Goal: Find contact information: Find contact information

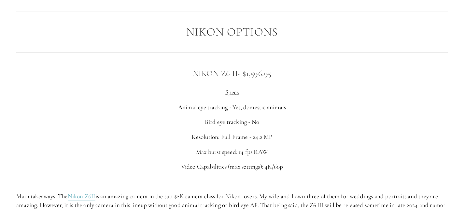
scroll to position [1009, 0]
drag, startPoint x: 189, startPoint y: 74, endPoint x: 236, endPoint y: 75, distance: 47.2
click at [236, 75] on h3 "Nikon Z6 II - $1,596.95" at bounding box center [231, 72] width 431 height 13
drag, startPoint x: 176, startPoint y: 106, endPoint x: 299, endPoint y: 113, distance: 123.2
click at [298, 113] on div "Nikon Z6 II - $1,596.95 Specs Animal eye tracking - Yes, domestic animals Bird …" at bounding box center [231, 141] width 431 height 151
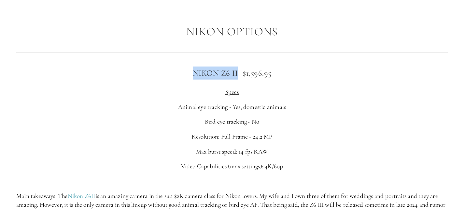
click at [298, 123] on p "Bird eye tracking - No" at bounding box center [231, 121] width 431 height 9
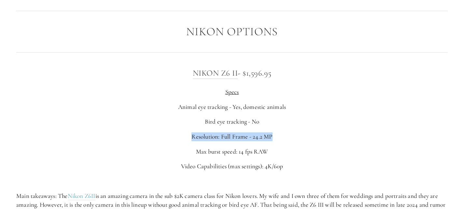
drag, startPoint x: 195, startPoint y: 138, endPoint x: 294, endPoint y: 140, distance: 99.3
click at [293, 140] on p "Resolution: Full Frame - 24.2 MP" at bounding box center [231, 136] width 431 height 9
click at [297, 140] on p "Resolution: Full Frame - 24.2 MP" at bounding box center [231, 136] width 431 height 9
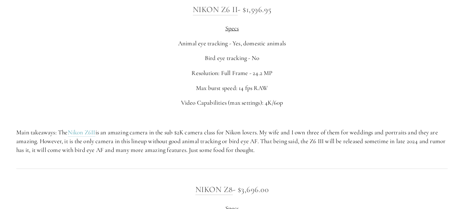
scroll to position [1074, 0]
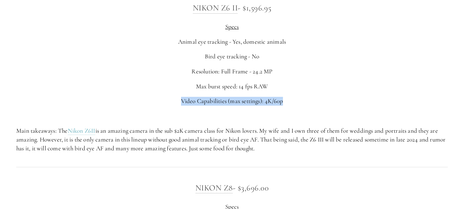
drag, startPoint x: 179, startPoint y: 99, endPoint x: 301, endPoint y: 104, distance: 121.5
click at [298, 104] on p "Video Capabilities (max settings): 4K/60p" at bounding box center [231, 101] width 431 height 9
click at [304, 104] on p "Video Capabilities (max settings): 4K/60p" at bounding box center [231, 101] width 431 height 9
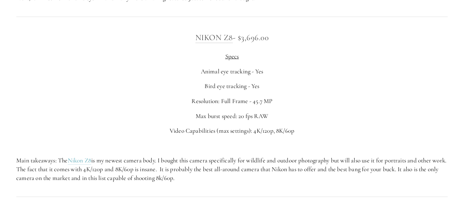
scroll to position [1237, 0]
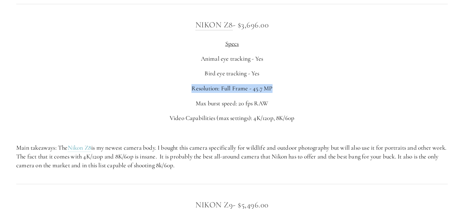
drag, startPoint x: 187, startPoint y: 88, endPoint x: 296, endPoint y: 93, distance: 109.2
click at [289, 90] on p "Resolution: Full Frame - 45.7 MP" at bounding box center [231, 88] width 431 height 9
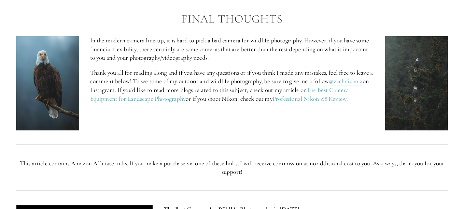
scroll to position [2702, 0]
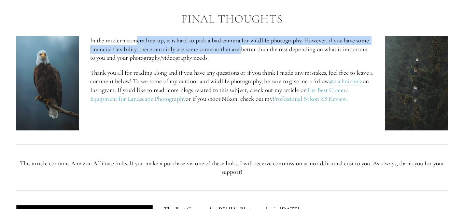
drag, startPoint x: 137, startPoint y: 42, endPoint x: 249, endPoint y: 47, distance: 112.1
click at [244, 46] on p "In the modern camera line-up, it is hard to pick a bad camera for wildlife phot…" at bounding box center [232, 49] width 284 height 26
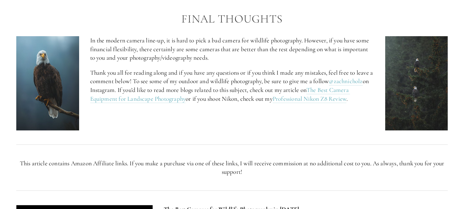
click at [253, 49] on p "In the modern camera line-up, it is hard to pick a bad camera for wildlife phot…" at bounding box center [232, 49] width 284 height 26
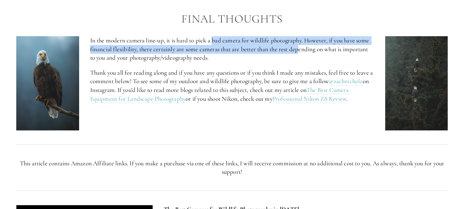
drag, startPoint x: 227, startPoint y: 42, endPoint x: 309, endPoint y: 50, distance: 82.1
click at [306, 50] on p "In the modern camera line-up, it is hard to pick a bad camera for wildlife phot…" at bounding box center [232, 49] width 284 height 26
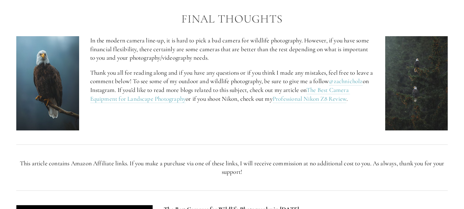
click at [316, 51] on p "In the modern camera line-up, it is hard to pick a bad camera for wildlife phot…" at bounding box center [232, 49] width 284 height 26
drag, startPoint x: 244, startPoint y: 100, endPoint x: 272, endPoint y: 101, distance: 27.0
click at [270, 101] on p "Thank you all for reading along and if you have any questions or if you think I…" at bounding box center [232, 85] width 284 height 35
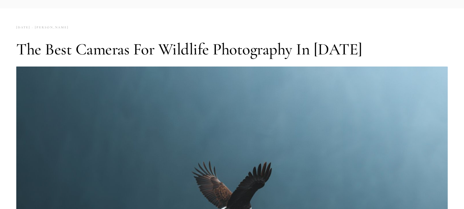
scroll to position [0, 0]
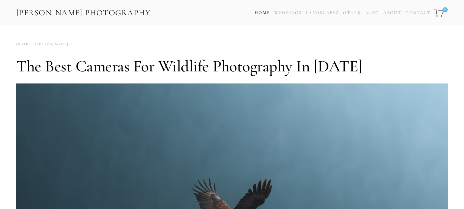
click at [261, 14] on link "Home" at bounding box center [262, 12] width 15 height 9
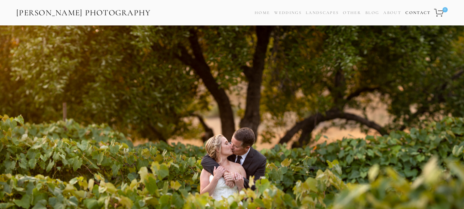
click at [411, 13] on link "Contact" at bounding box center [417, 12] width 25 height 9
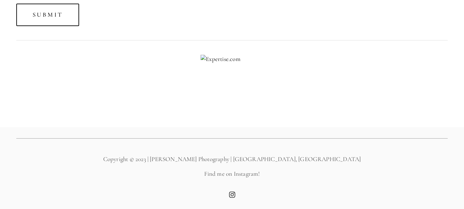
scroll to position [535, 0]
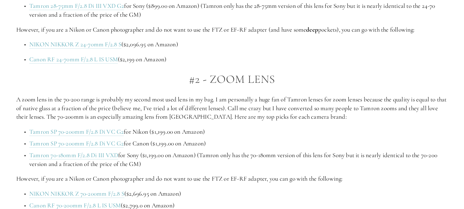
scroll to position [521, 0]
